Goal: Register for event/course

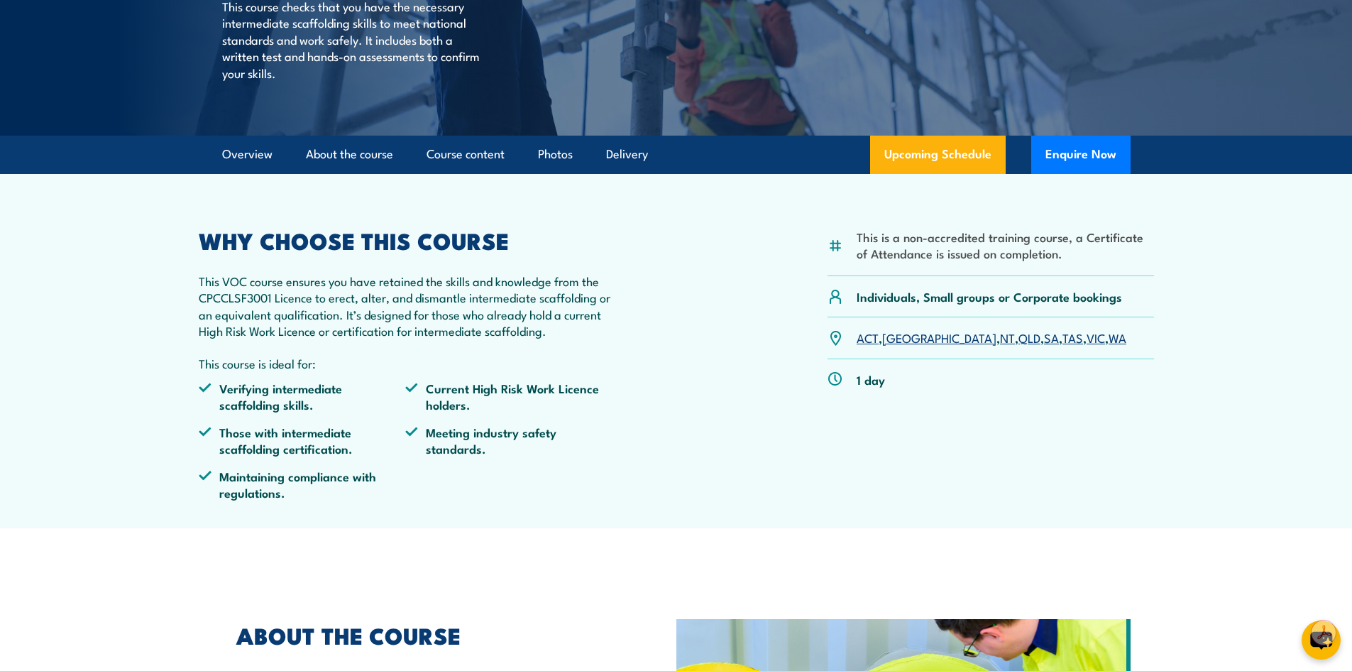
scroll to position [284, 0]
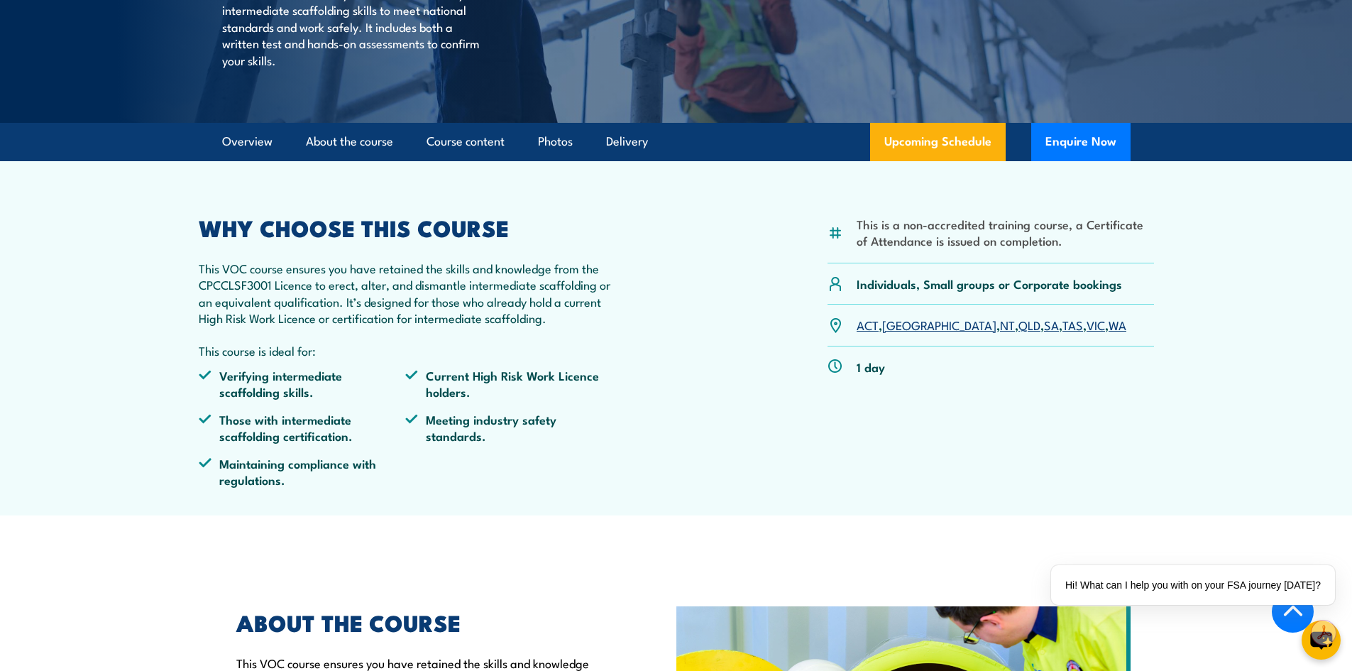
click at [895, 333] on link "[GEOGRAPHIC_DATA]" at bounding box center [939, 324] width 114 height 17
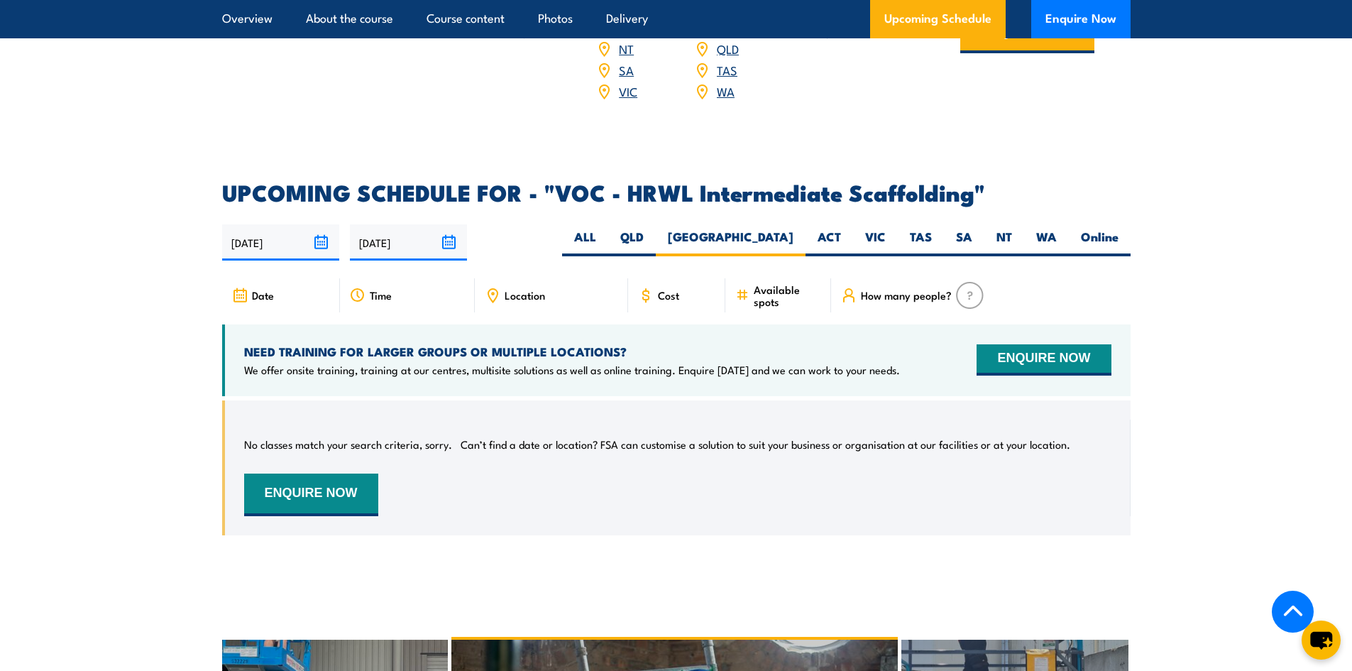
scroll to position [1980, 0]
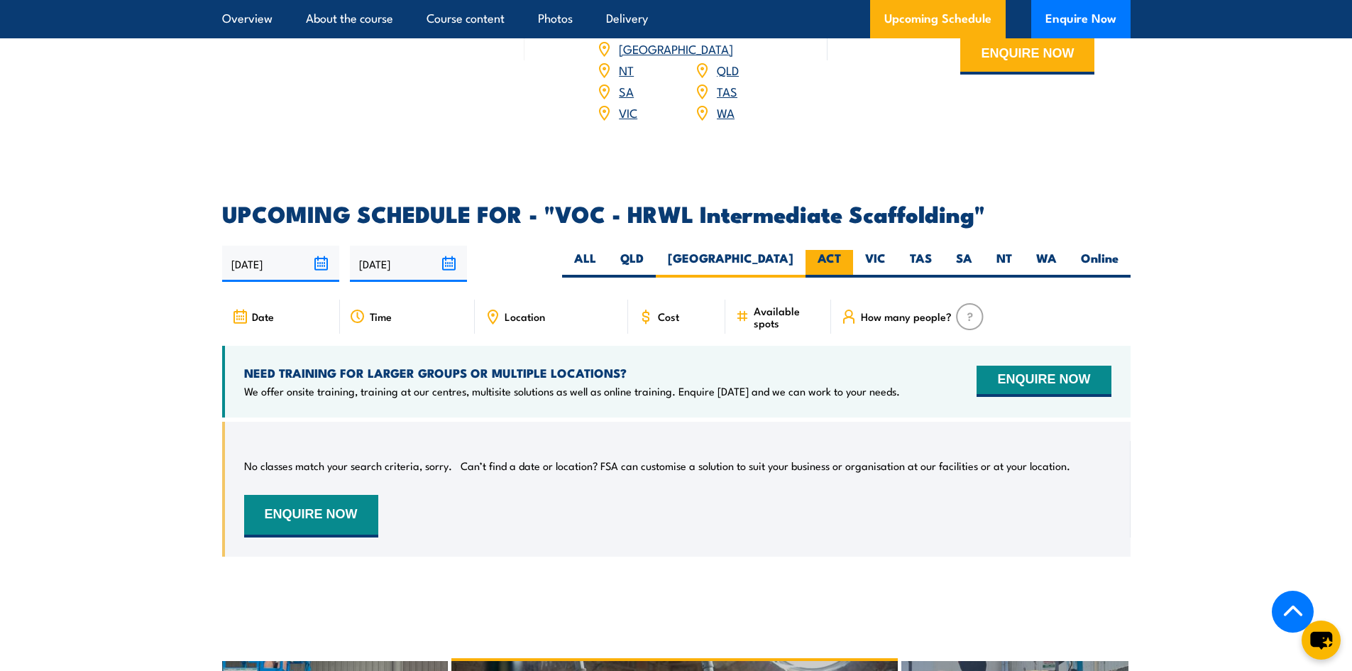
click at [833, 262] on label "ACT" at bounding box center [829, 264] width 48 height 28
click at [841, 259] on input "ACT" at bounding box center [845, 254] width 9 height 9
radio input "true"
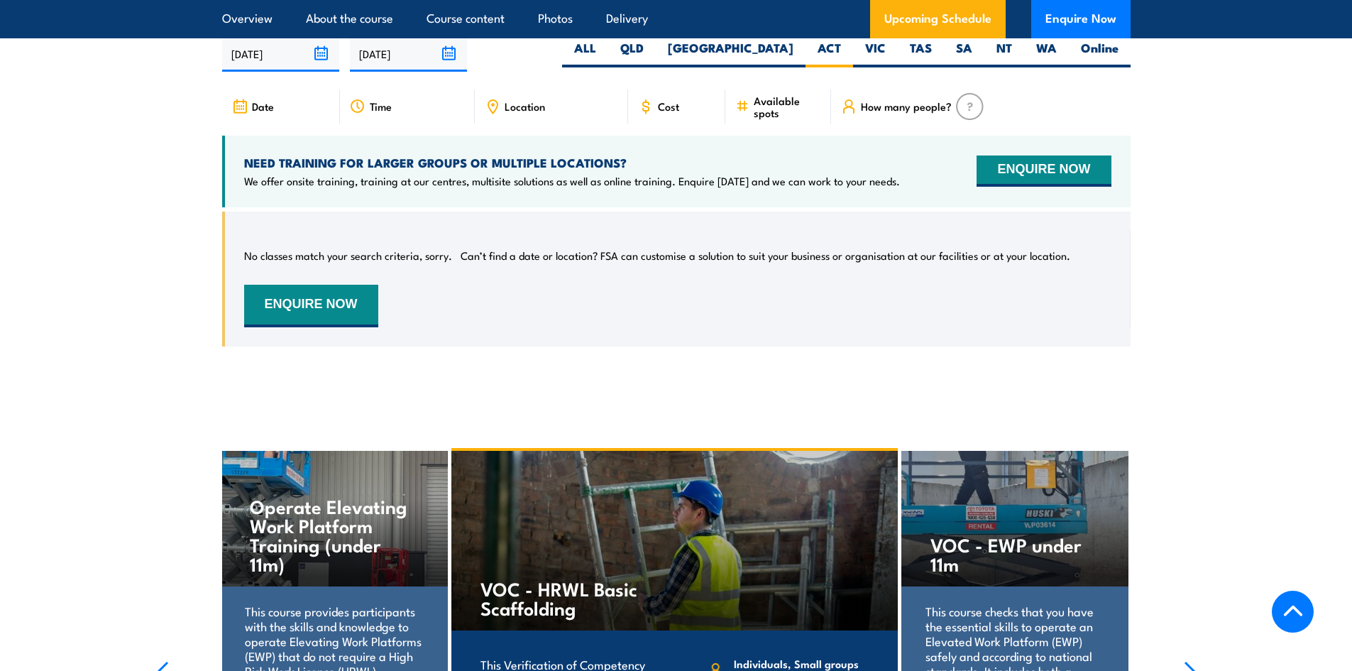
scroll to position [2193, 0]
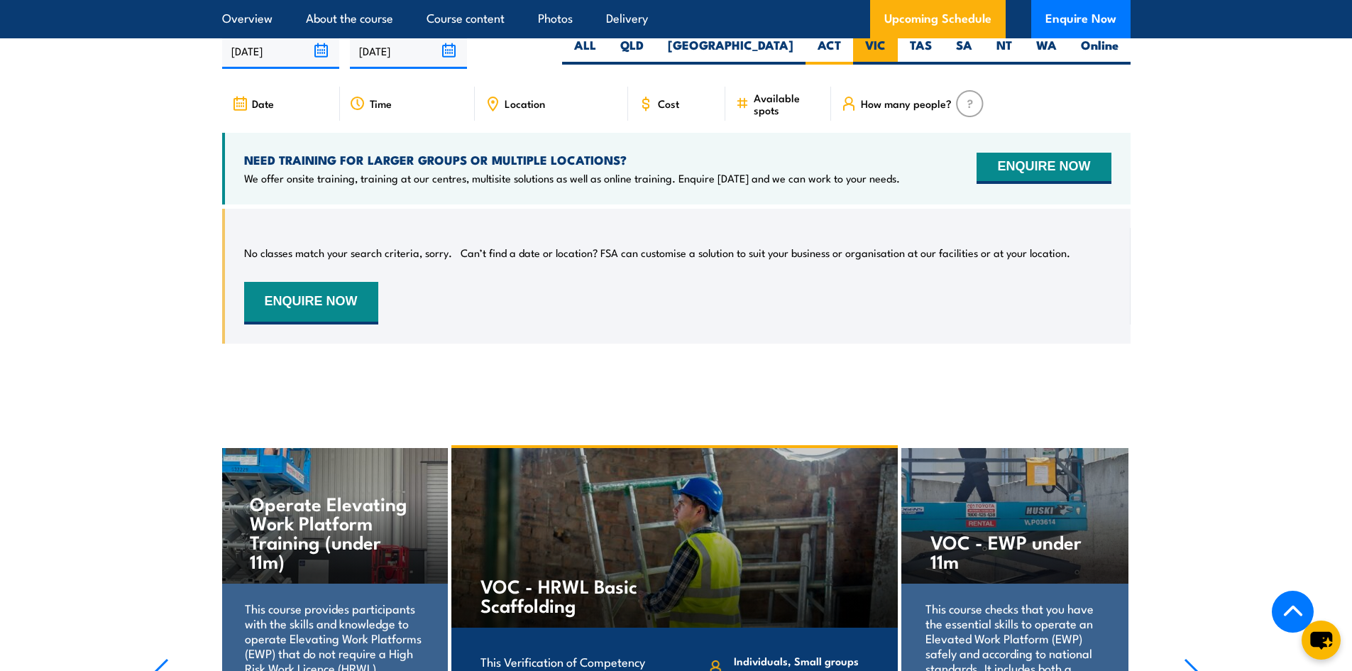
click at [871, 61] on label "VIC" at bounding box center [875, 51] width 45 height 28
click at [886, 46] on input "VIC" at bounding box center [890, 41] width 9 height 9
radio input "true"
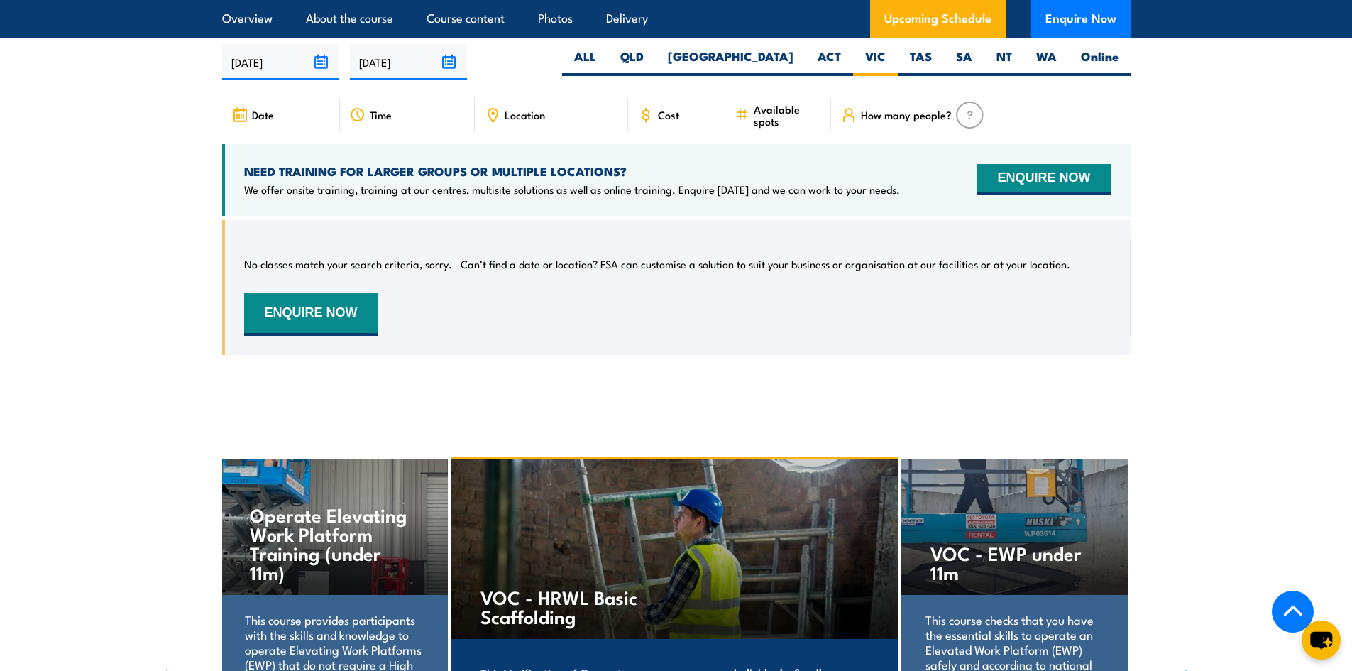
scroll to position [2193, 0]
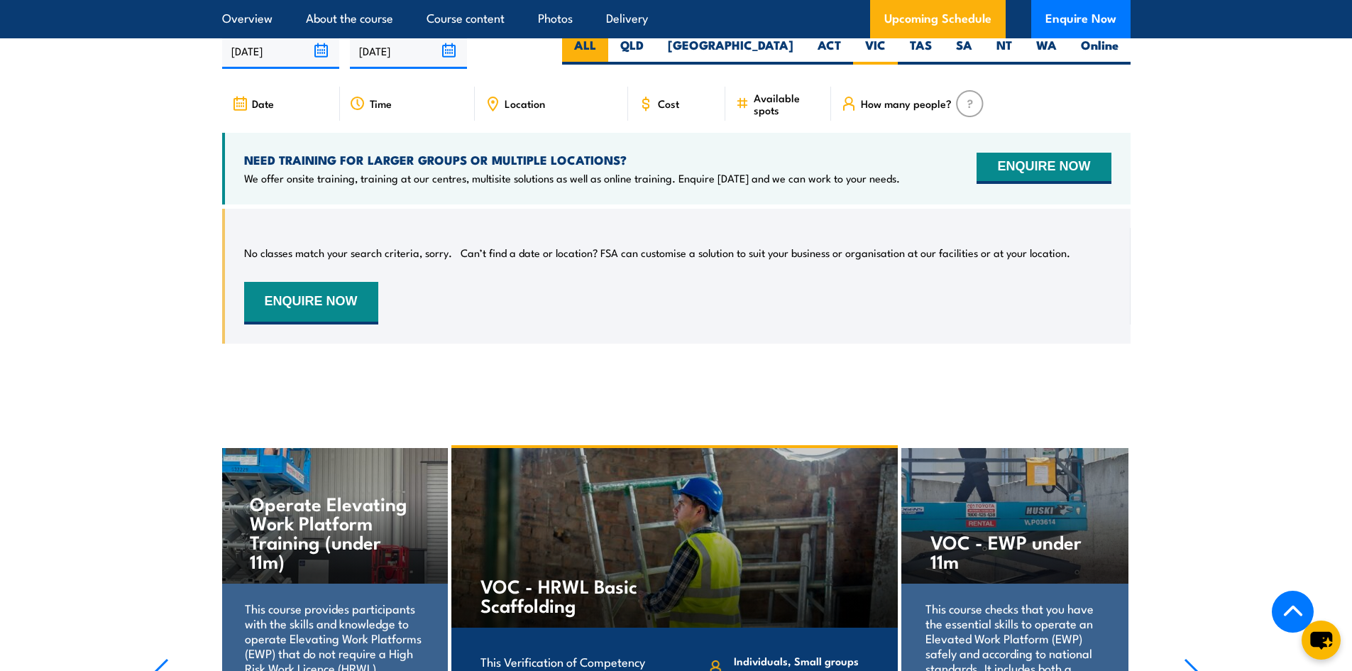
click at [608, 56] on label "ALL" at bounding box center [585, 51] width 46 height 28
click at [605, 46] on input "ALL" at bounding box center [600, 41] width 9 height 9
radio input "true"
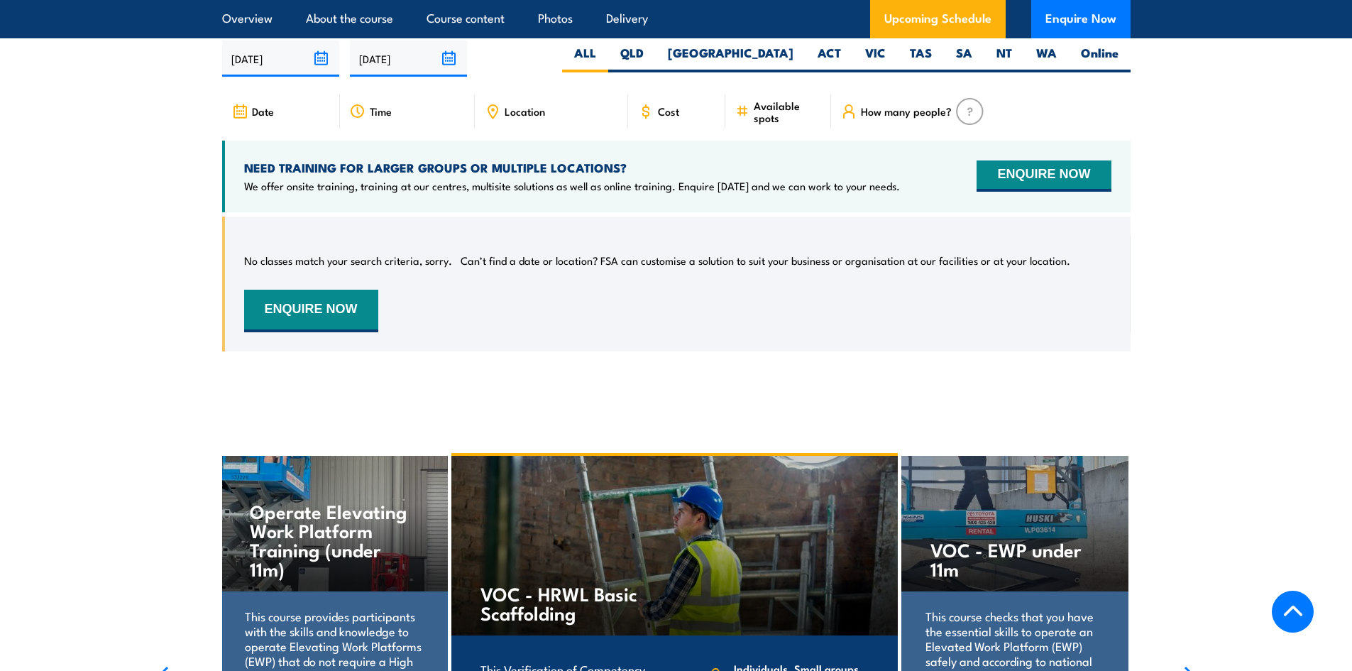
scroll to position [2193, 0]
